Goal: Task Accomplishment & Management: Manage account settings

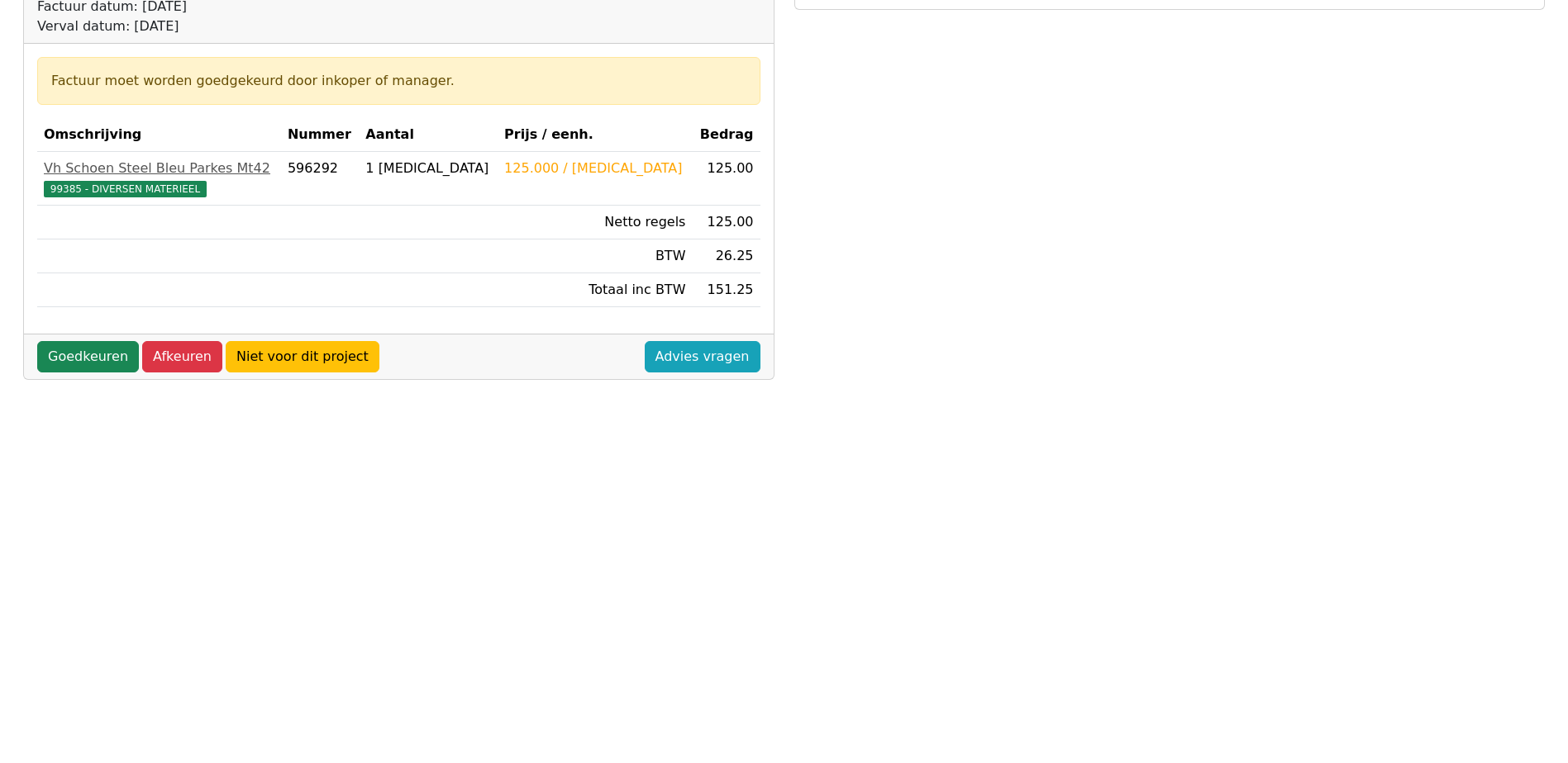
scroll to position [247, 0]
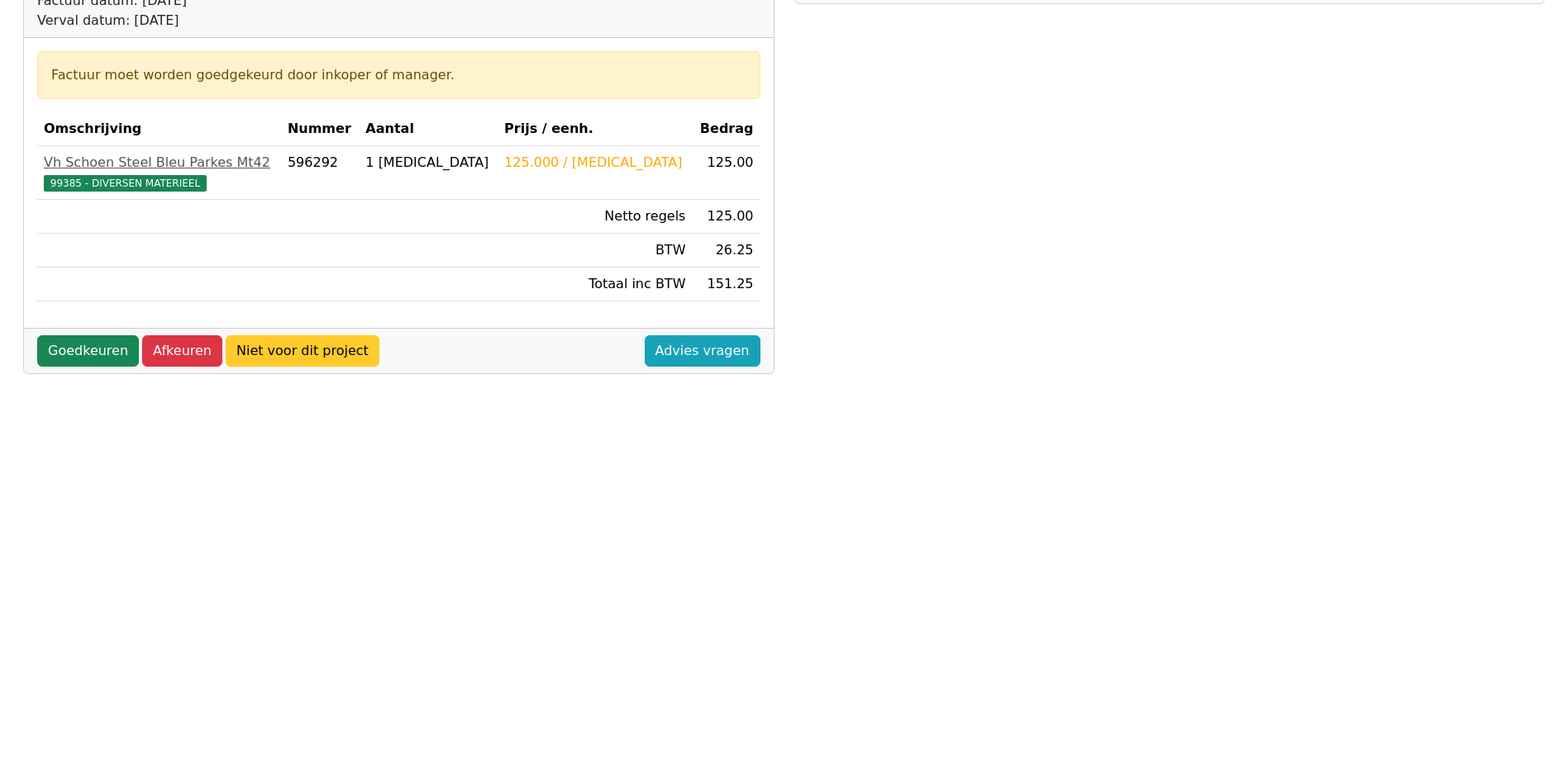
click at [289, 351] on link "Niet voor dit project" at bounding box center [303, 350] width 154 height 32
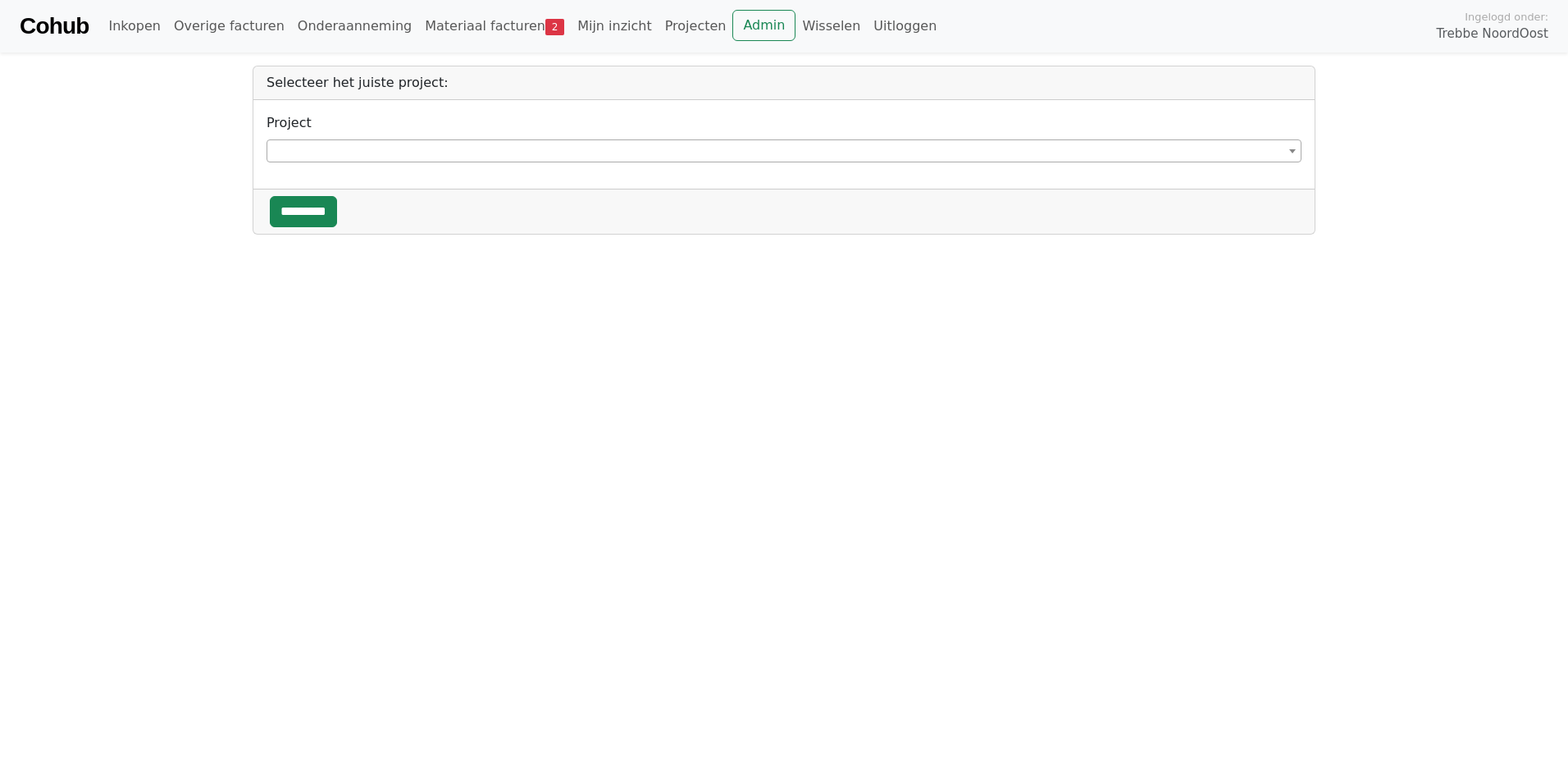
click at [1296, 152] on span at bounding box center [1293, 151] width 16 height 22
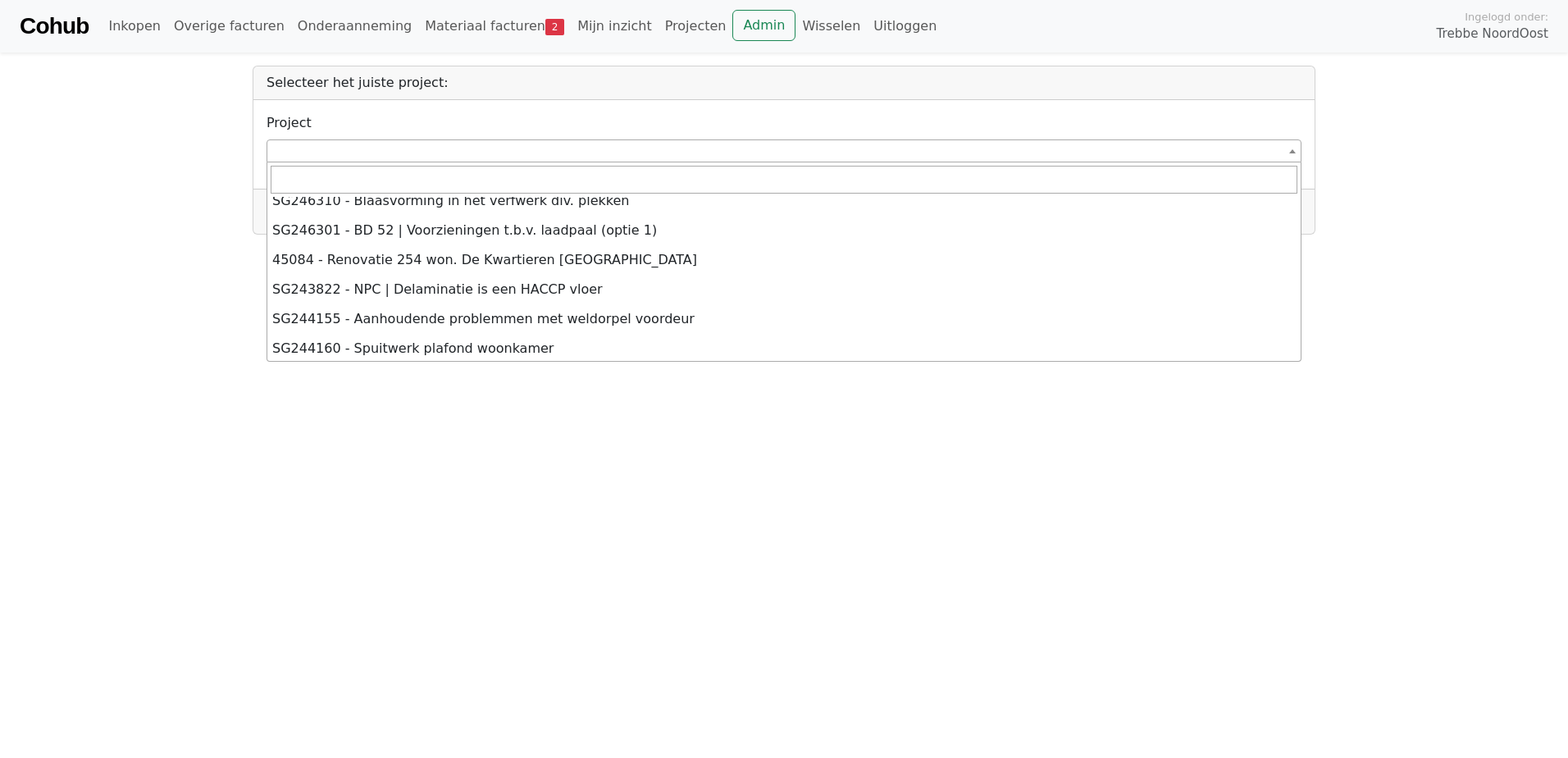
scroll to position [7222, 0]
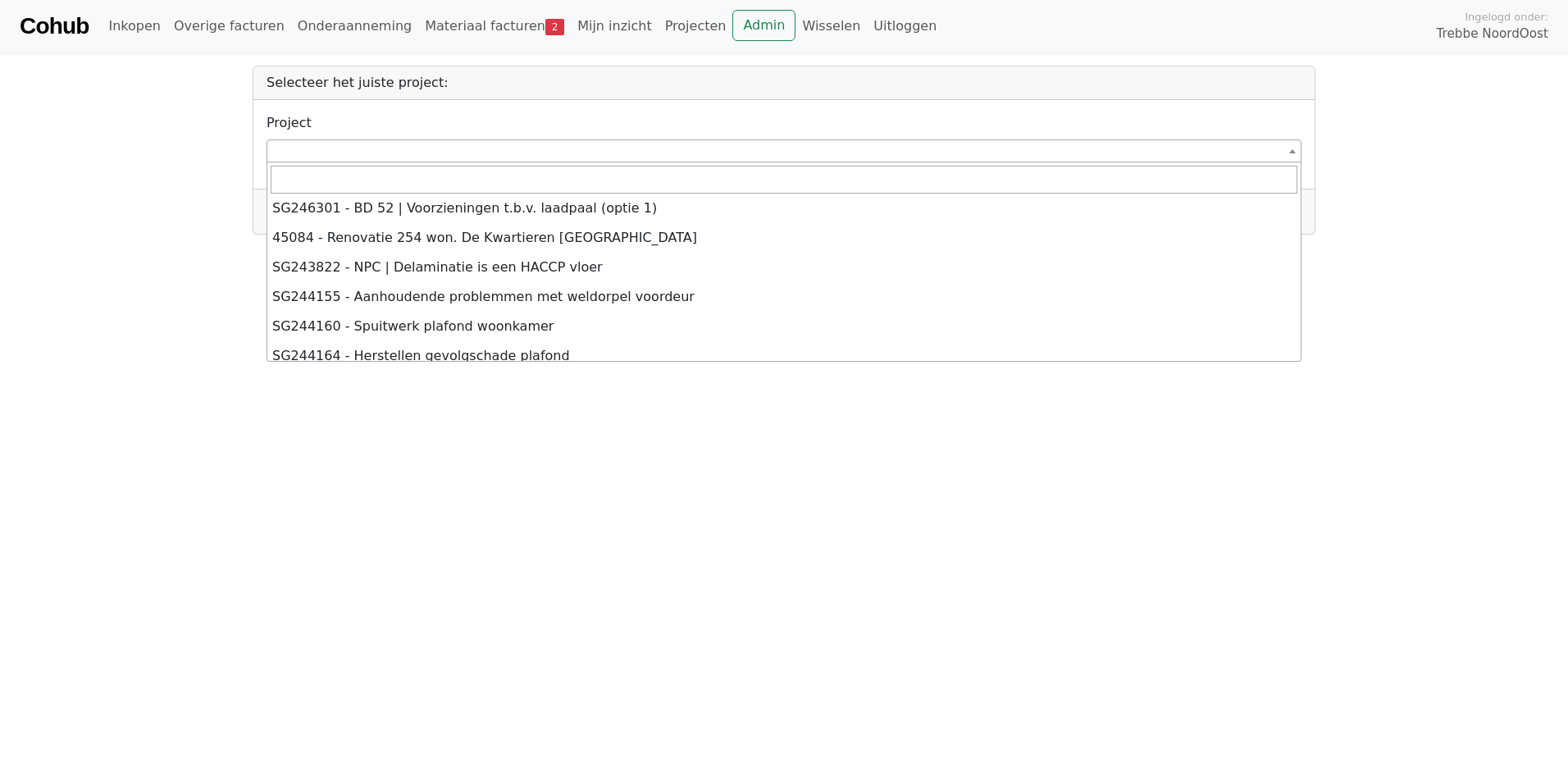
click at [1337, 235] on html "**********" at bounding box center [784, 118] width 1568 height 235
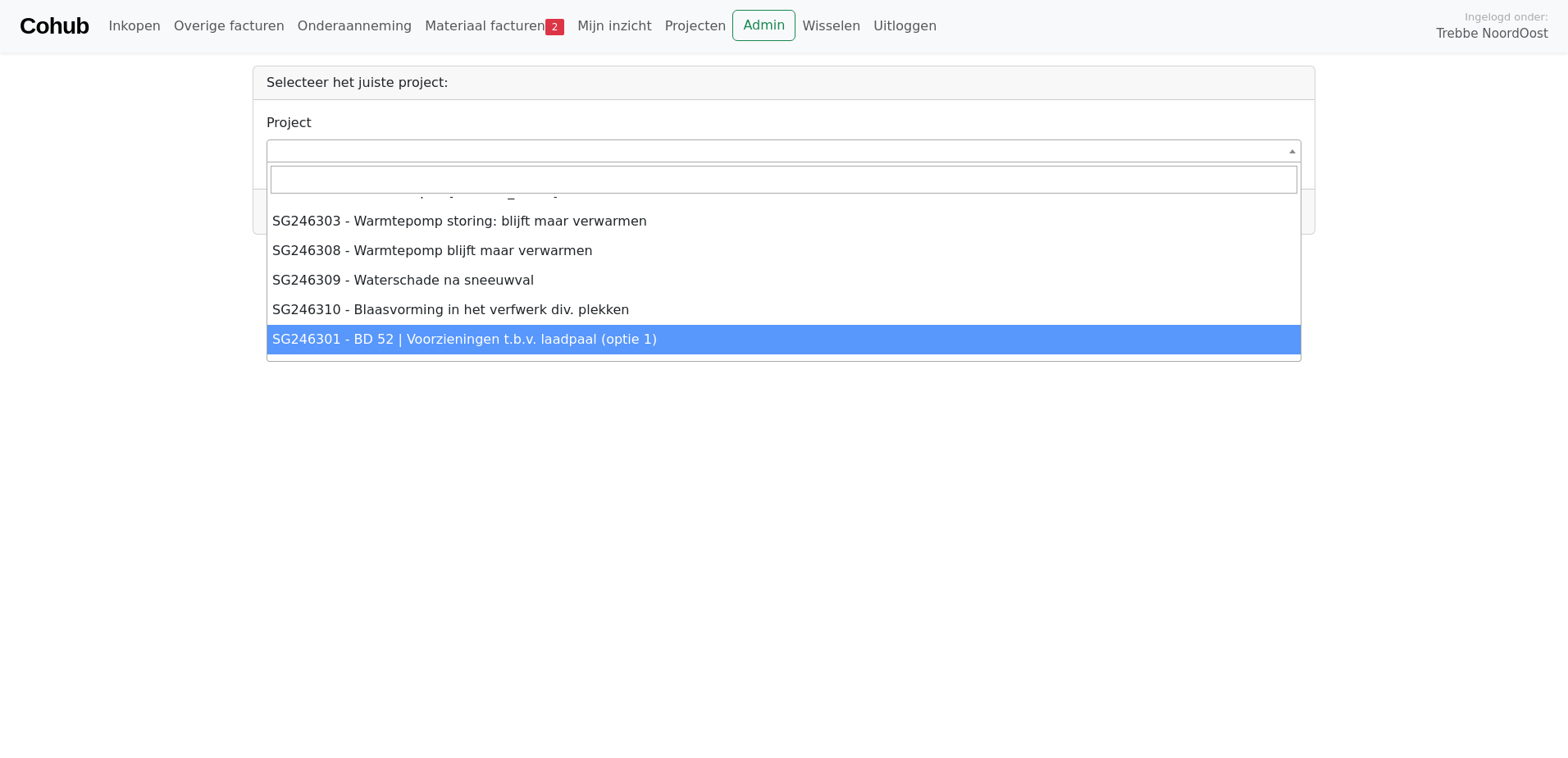
scroll to position [7058, 0]
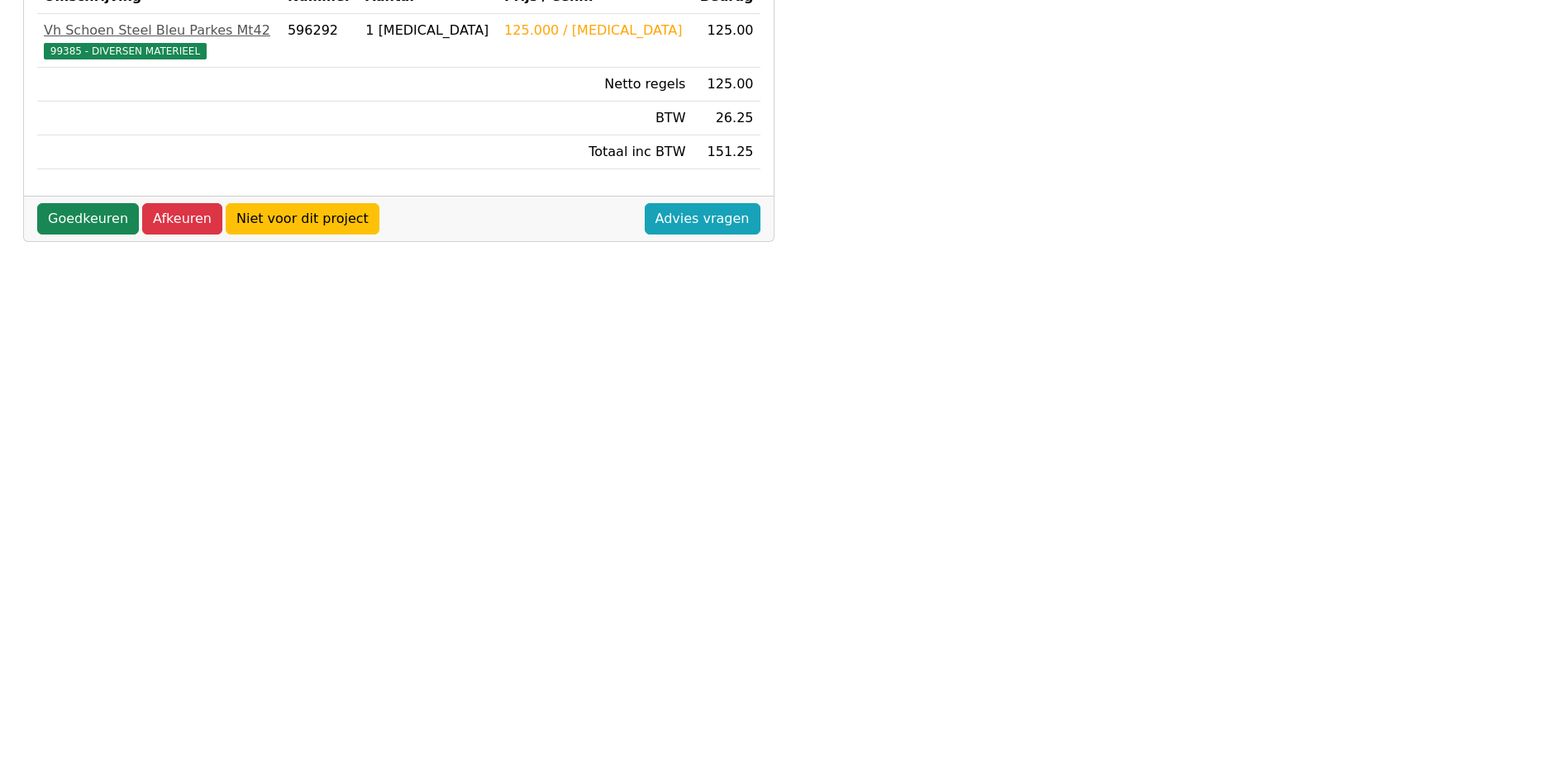
scroll to position [214, 0]
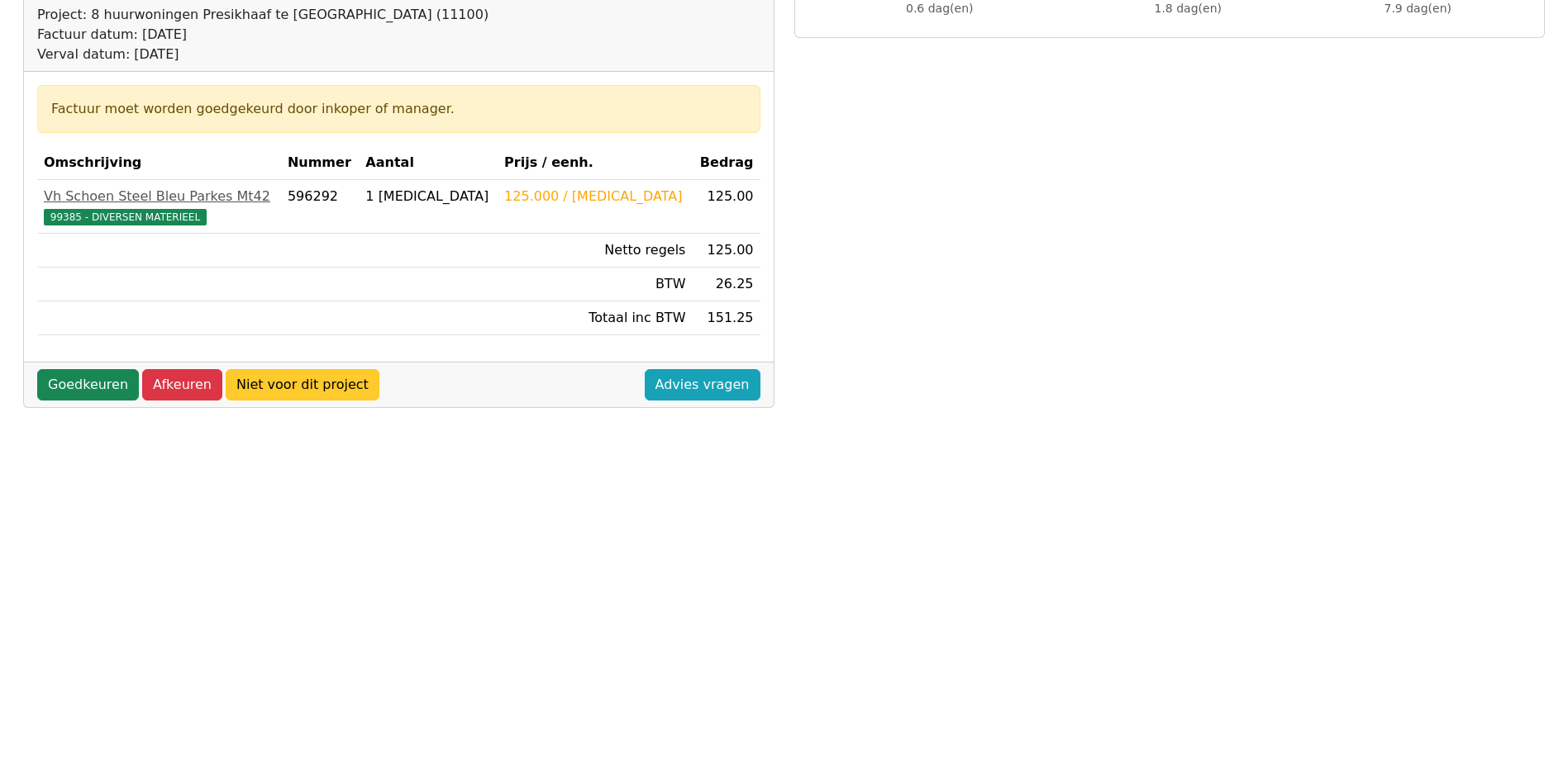
click at [306, 384] on link "Niet voor dit project" at bounding box center [303, 385] width 154 height 32
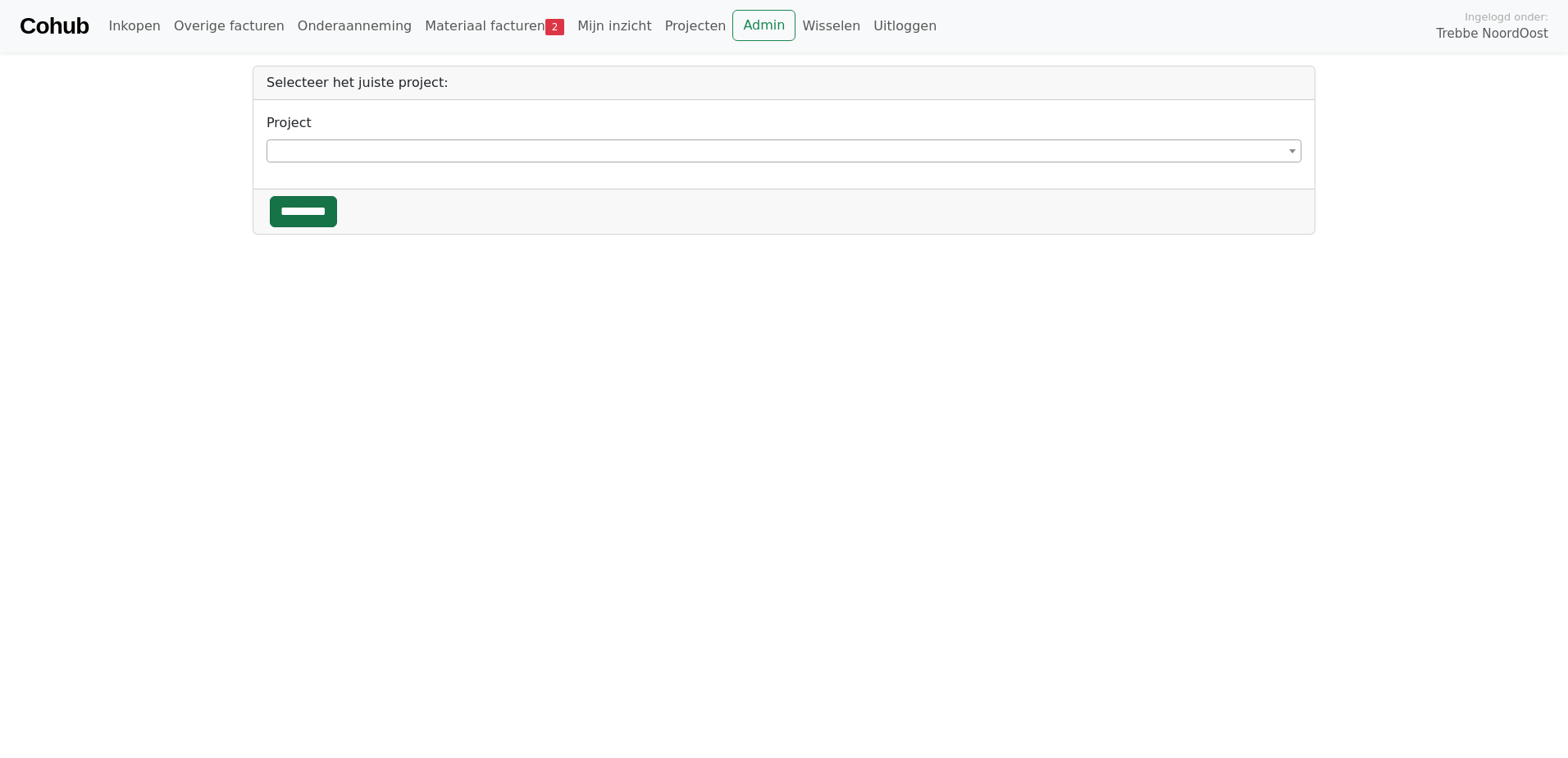
click at [304, 224] on input "*********" at bounding box center [303, 212] width 67 height 31
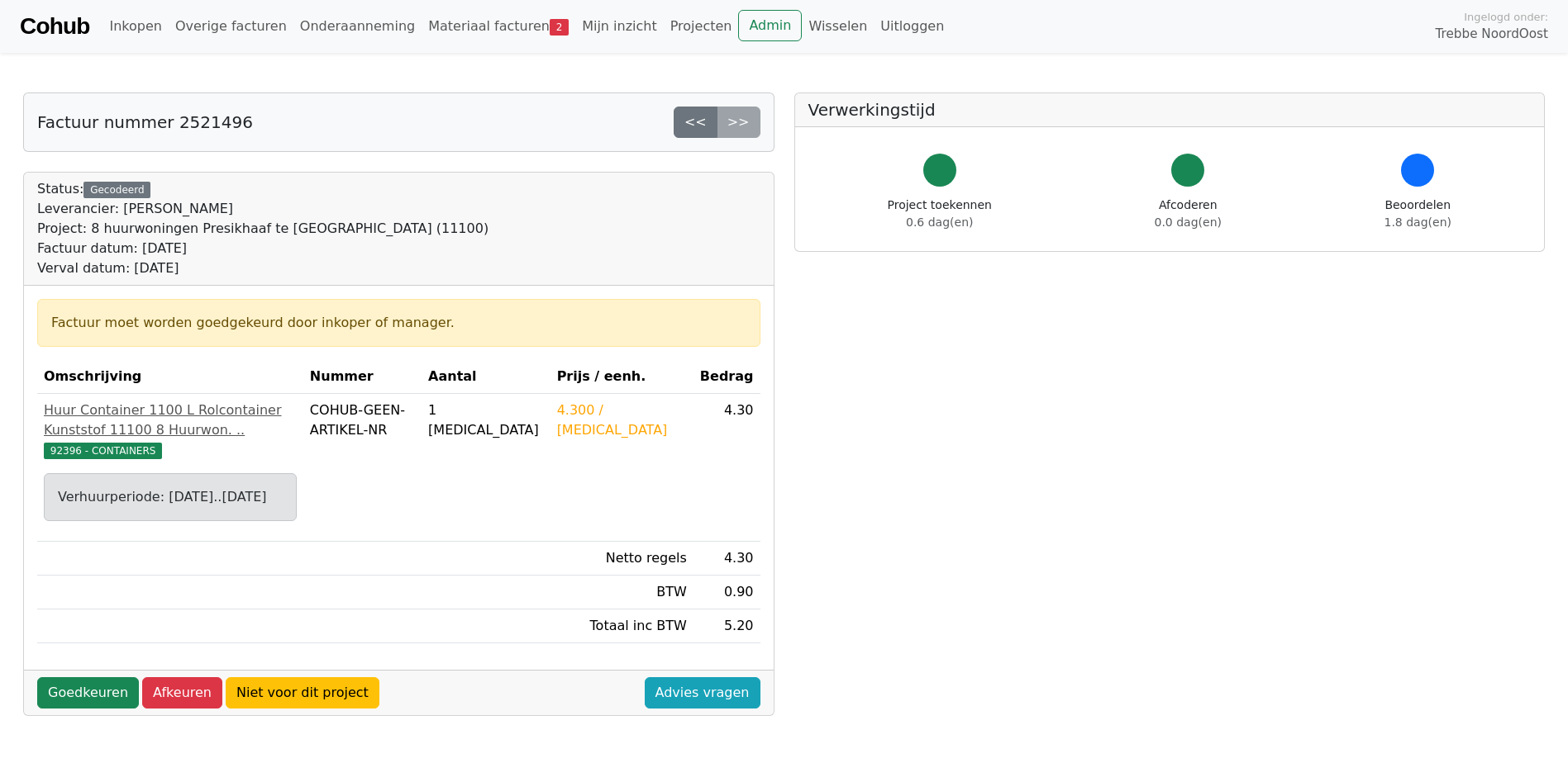
scroll to position [165, 0]
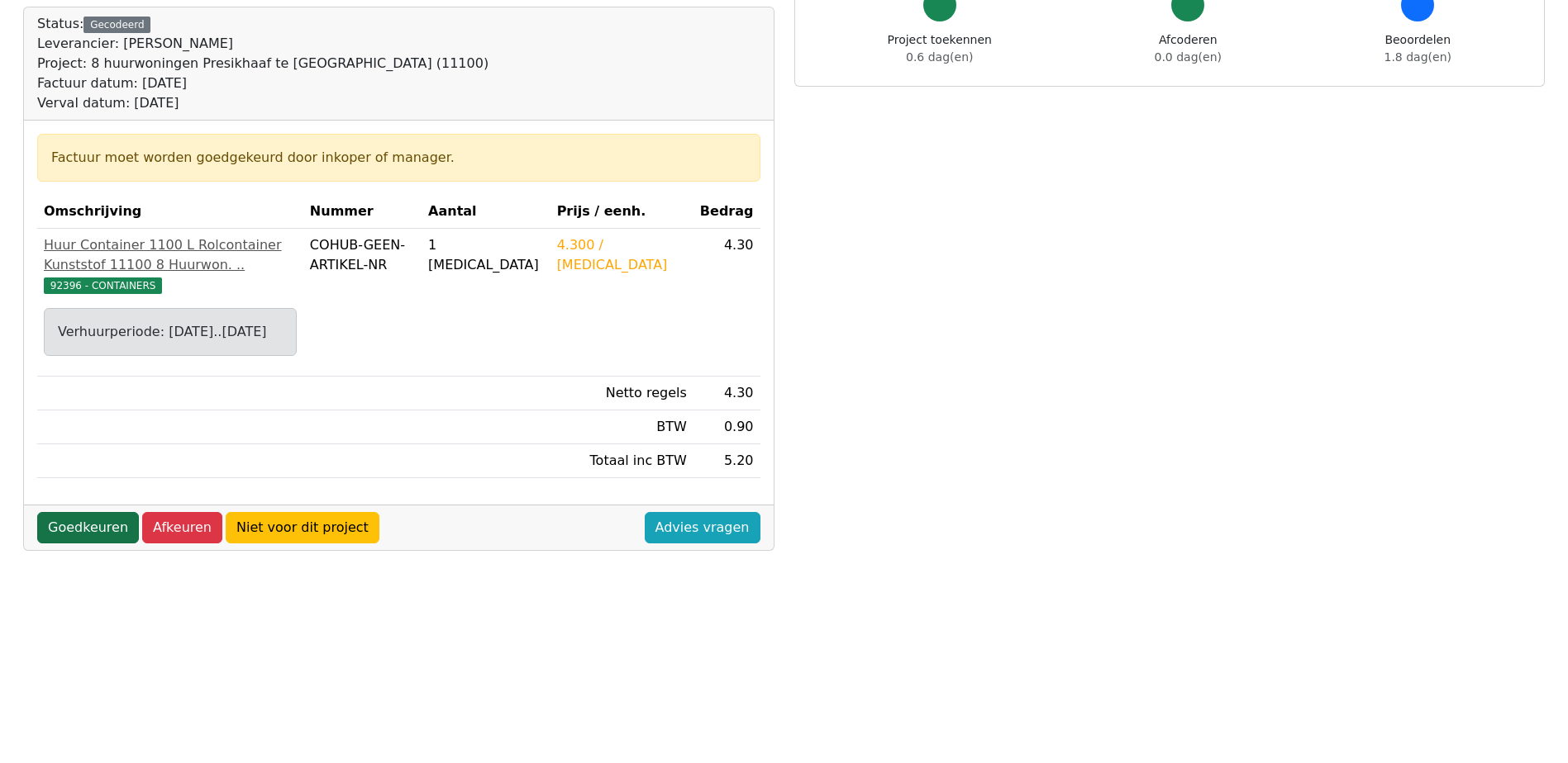
click at [89, 542] on link "Goedkeuren" at bounding box center [88, 527] width 102 height 32
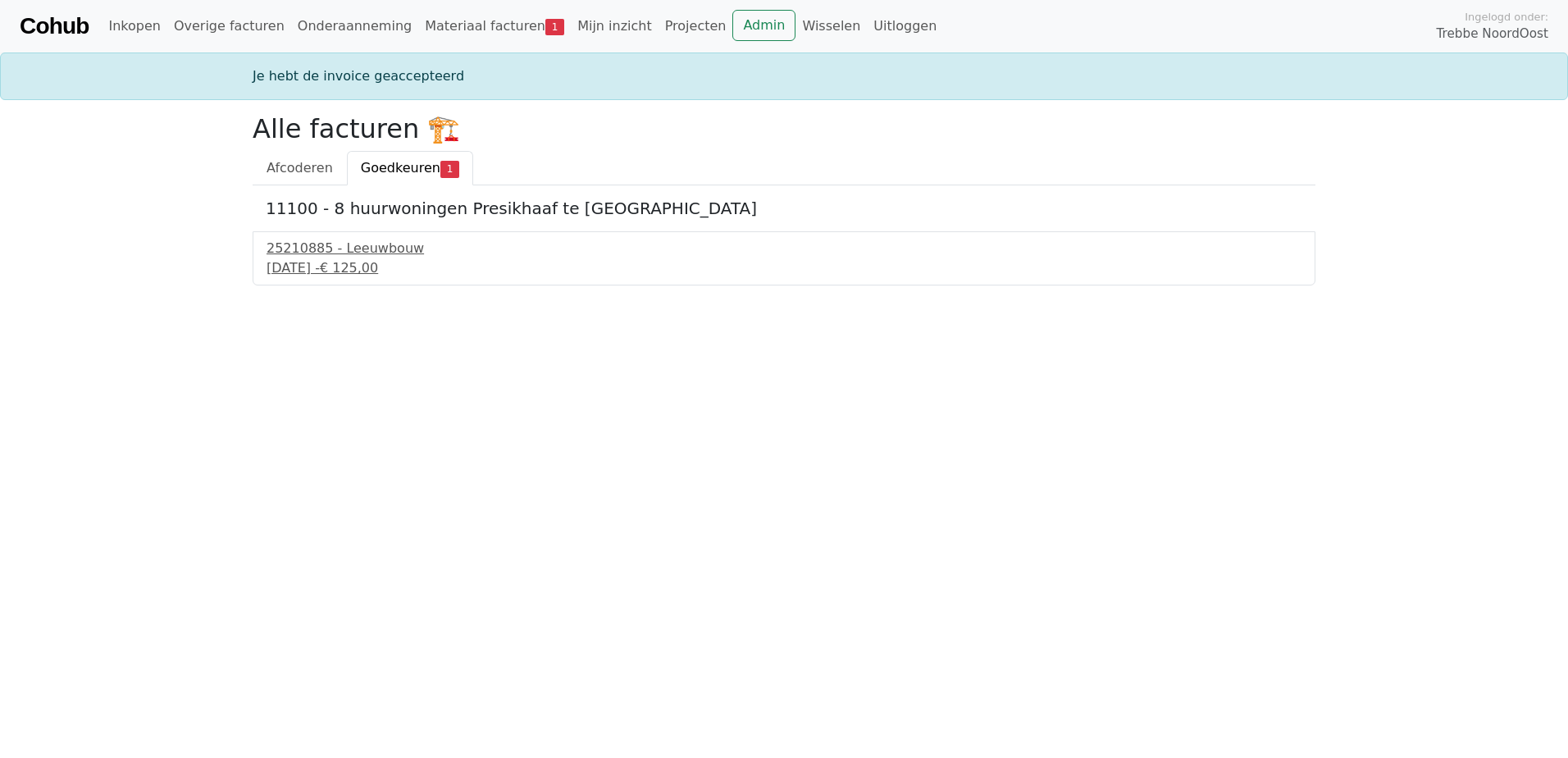
click at [395, 161] on span "Goedkeuren" at bounding box center [401, 167] width 80 height 15
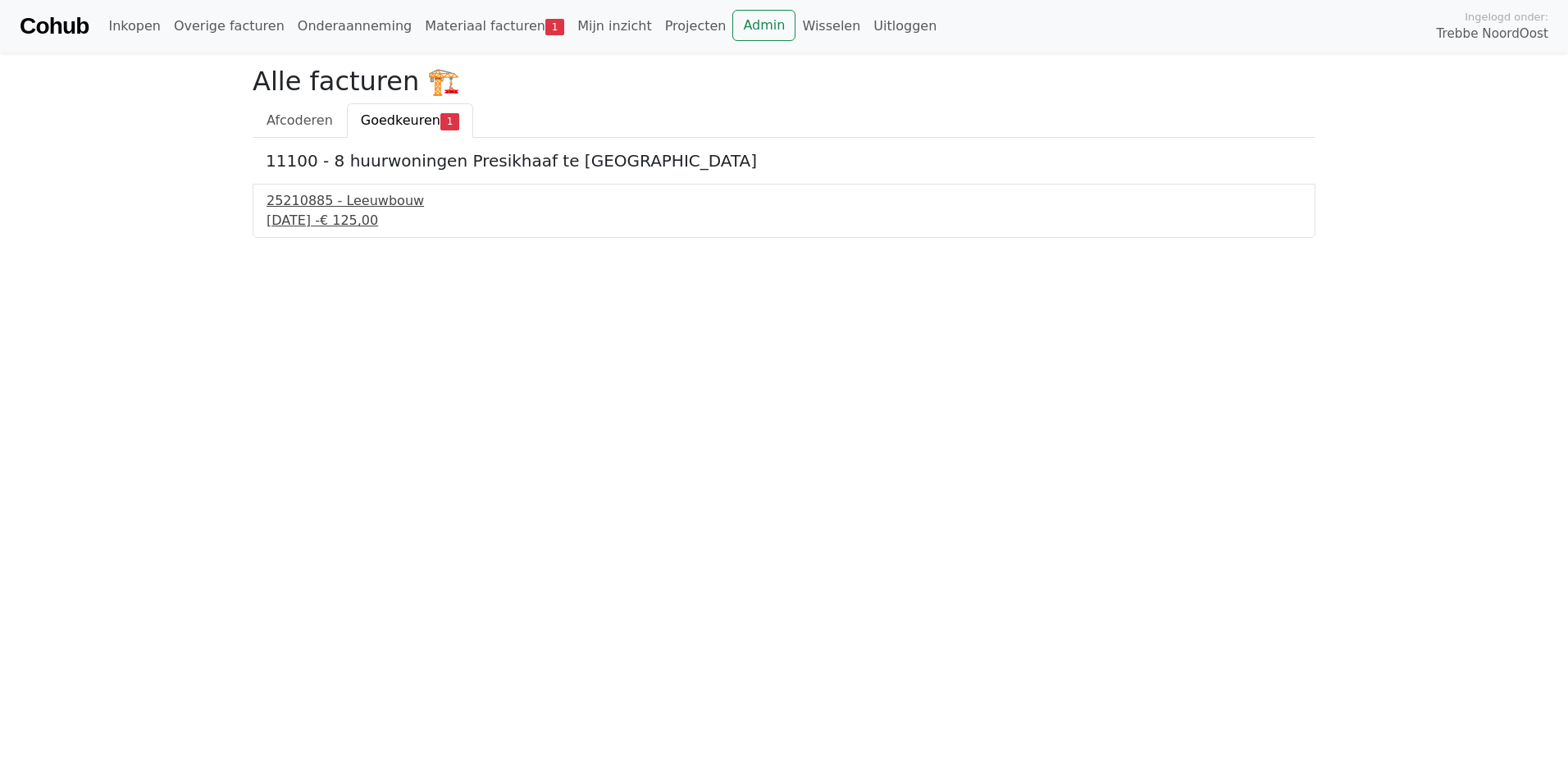
click at [367, 212] on div "[DATE] - € 125,00" at bounding box center [784, 221] width 1035 height 20
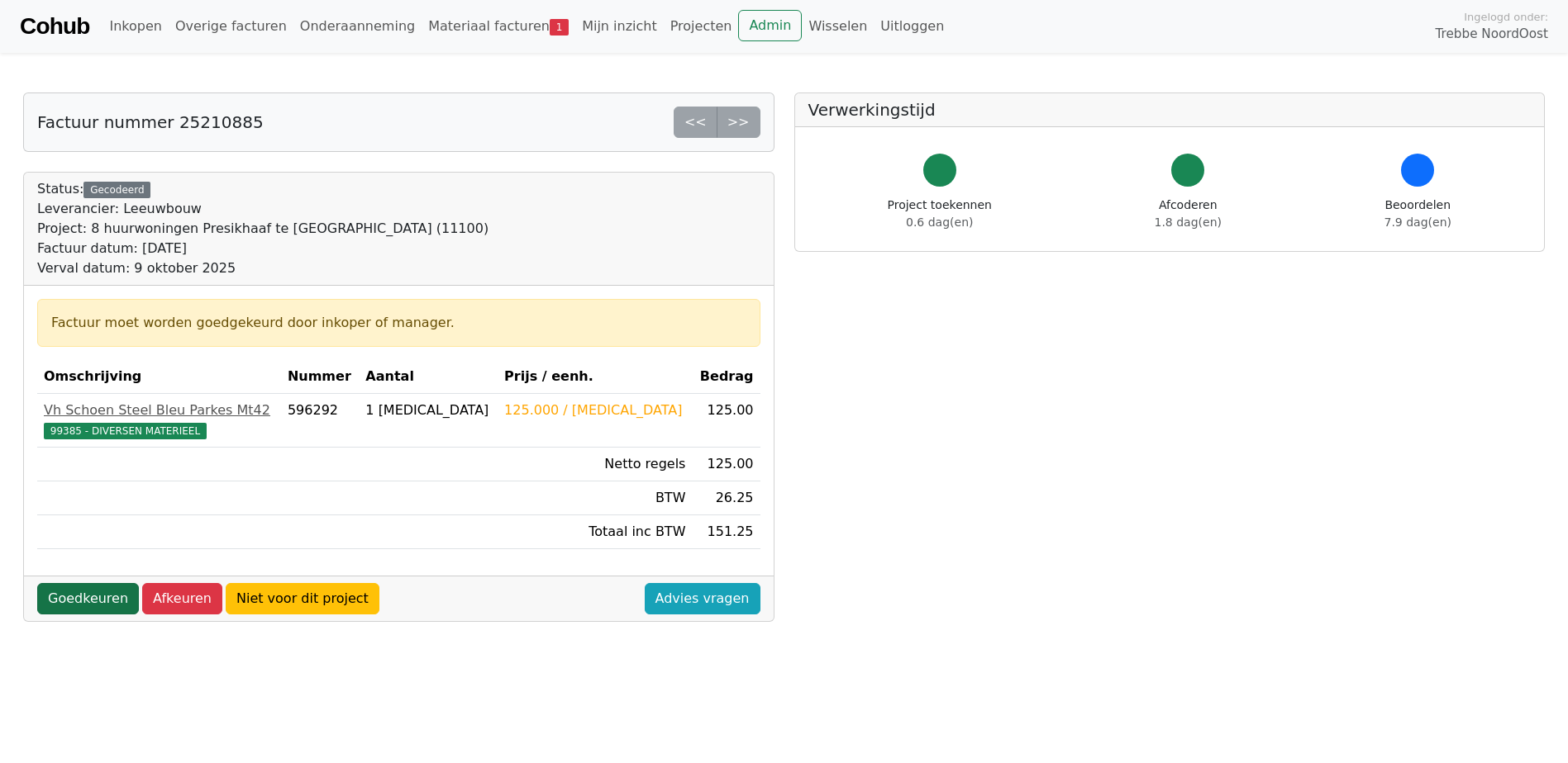
click at [93, 603] on link "Goedkeuren" at bounding box center [88, 599] width 102 height 32
